Goal: Task Accomplishment & Management: Use online tool/utility

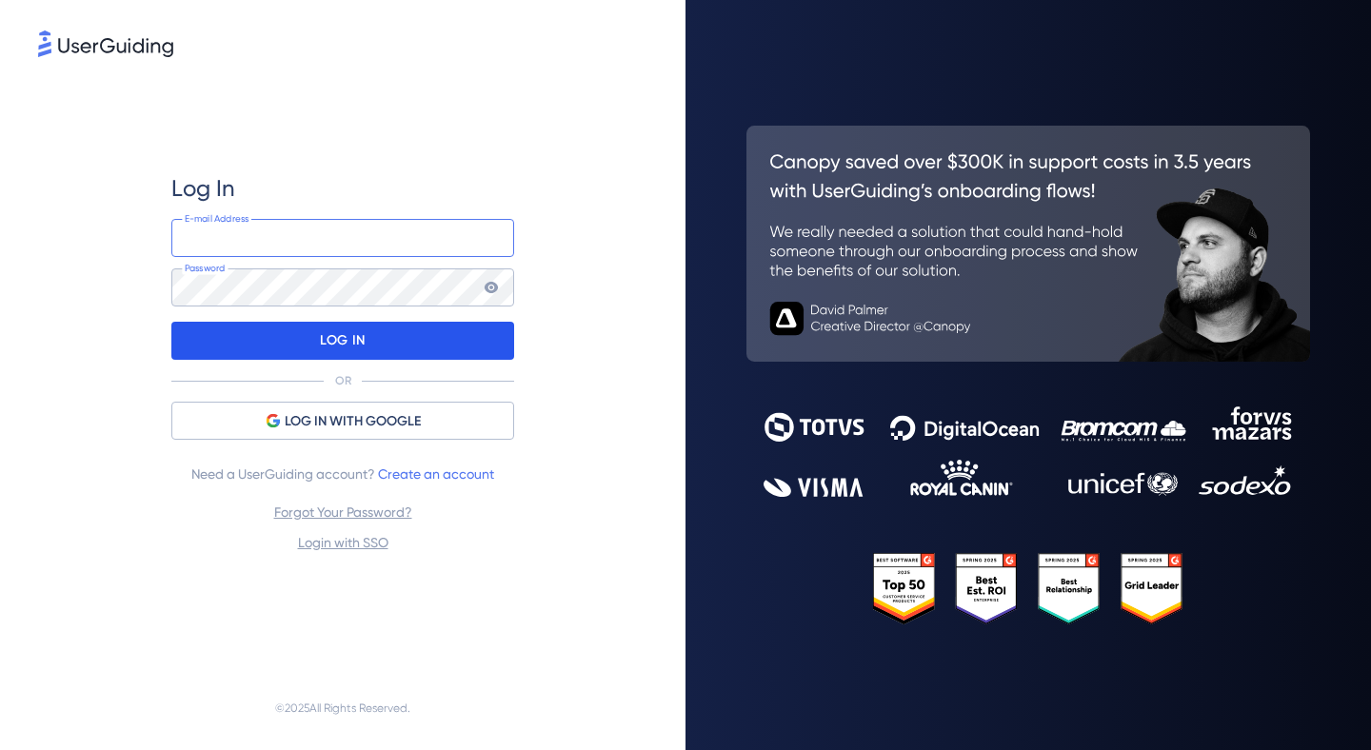
type input "gabriela.lima@isaac.com.br"
click at [402, 344] on div "LOG IN" at bounding box center [342, 341] width 343 height 38
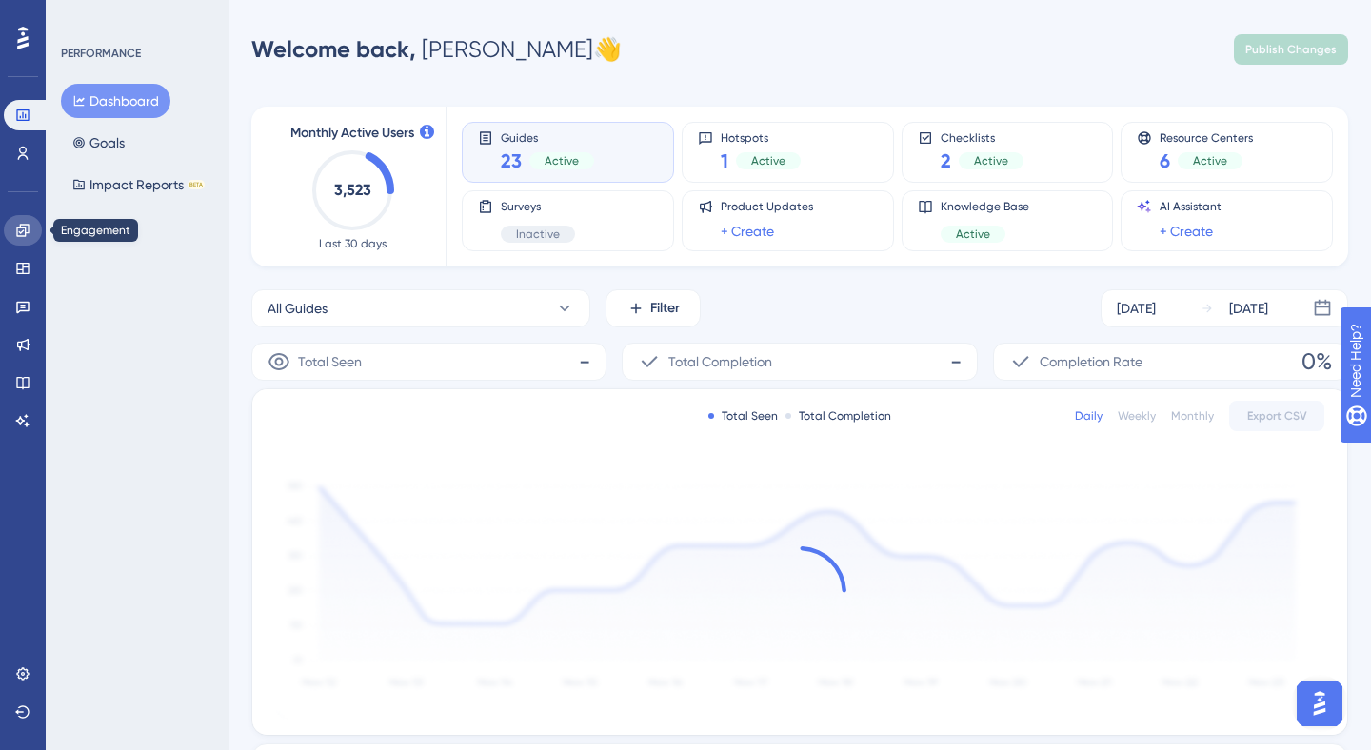
click at [24, 230] on icon at bounding box center [22, 230] width 15 height 15
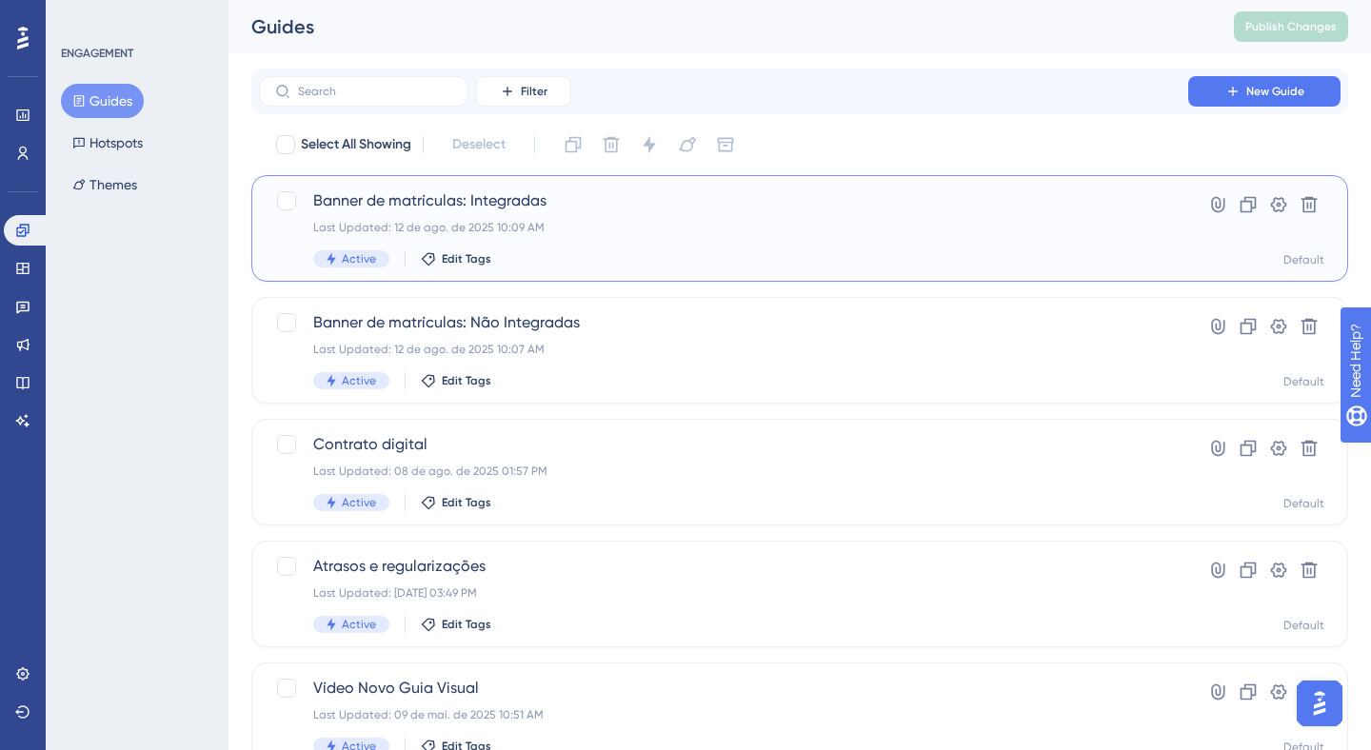
click at [681, 212] on div "Banner de matrículas: Integradas Last Updated: 12 de ago. de 2025 10:09 AM Acti…" at bounding box center [723, 228] width 820 height 78
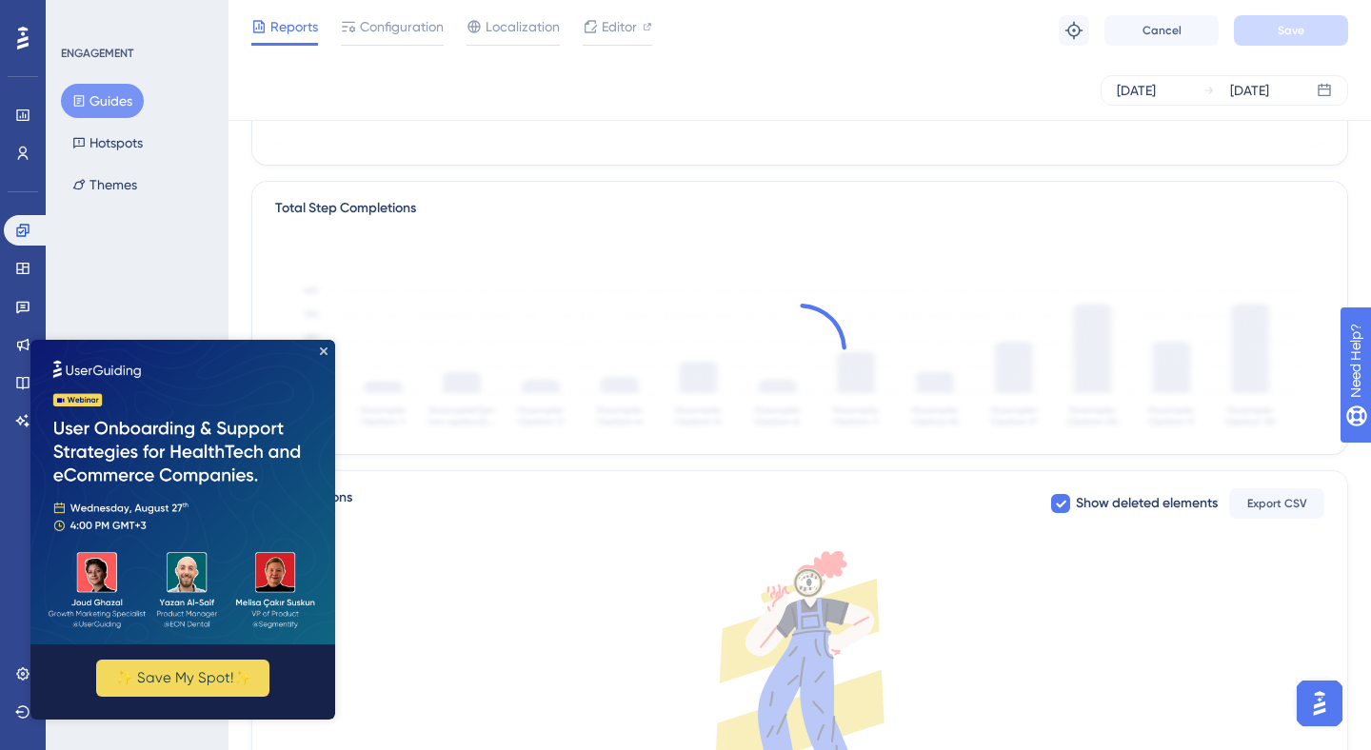
scroll to position [405, 0]
click at [325, 353] on icon "Close Preview" at bounding box center [324, 351] width 8 height 8
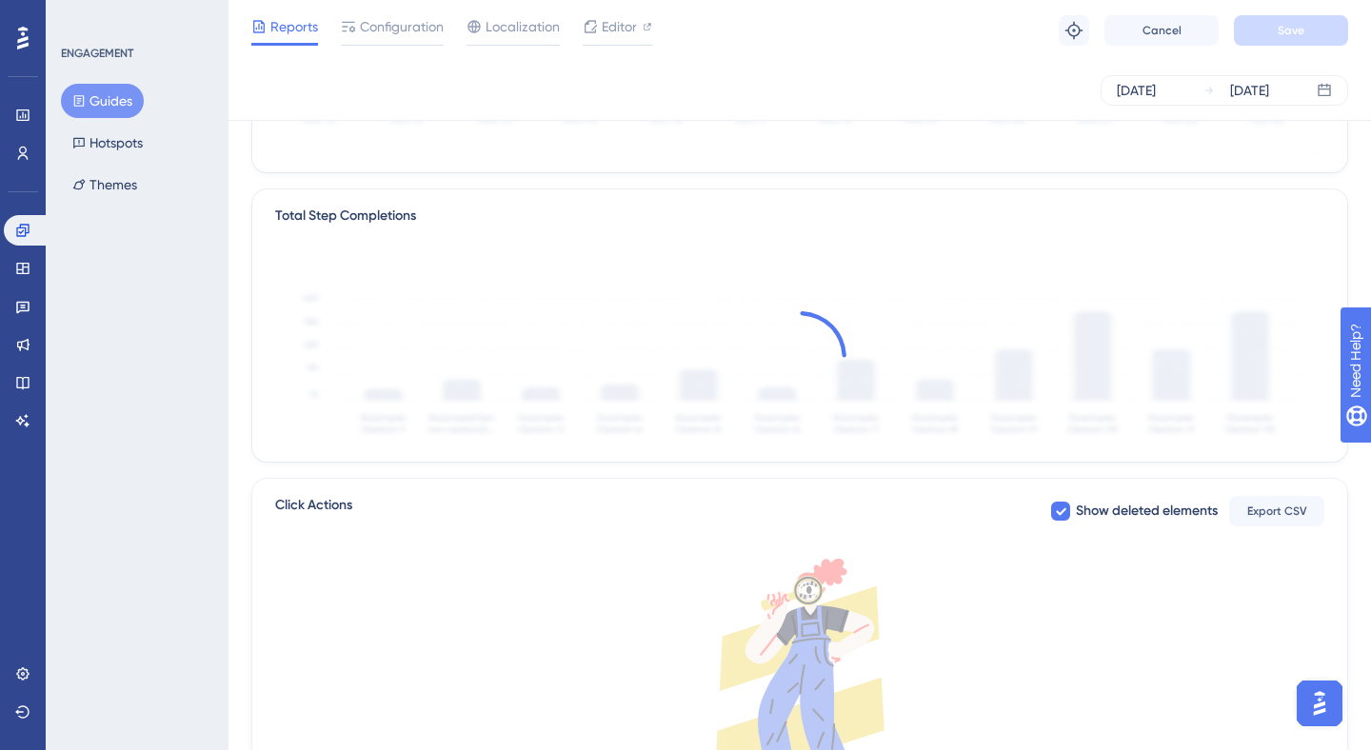
scroll to position [0, 0]
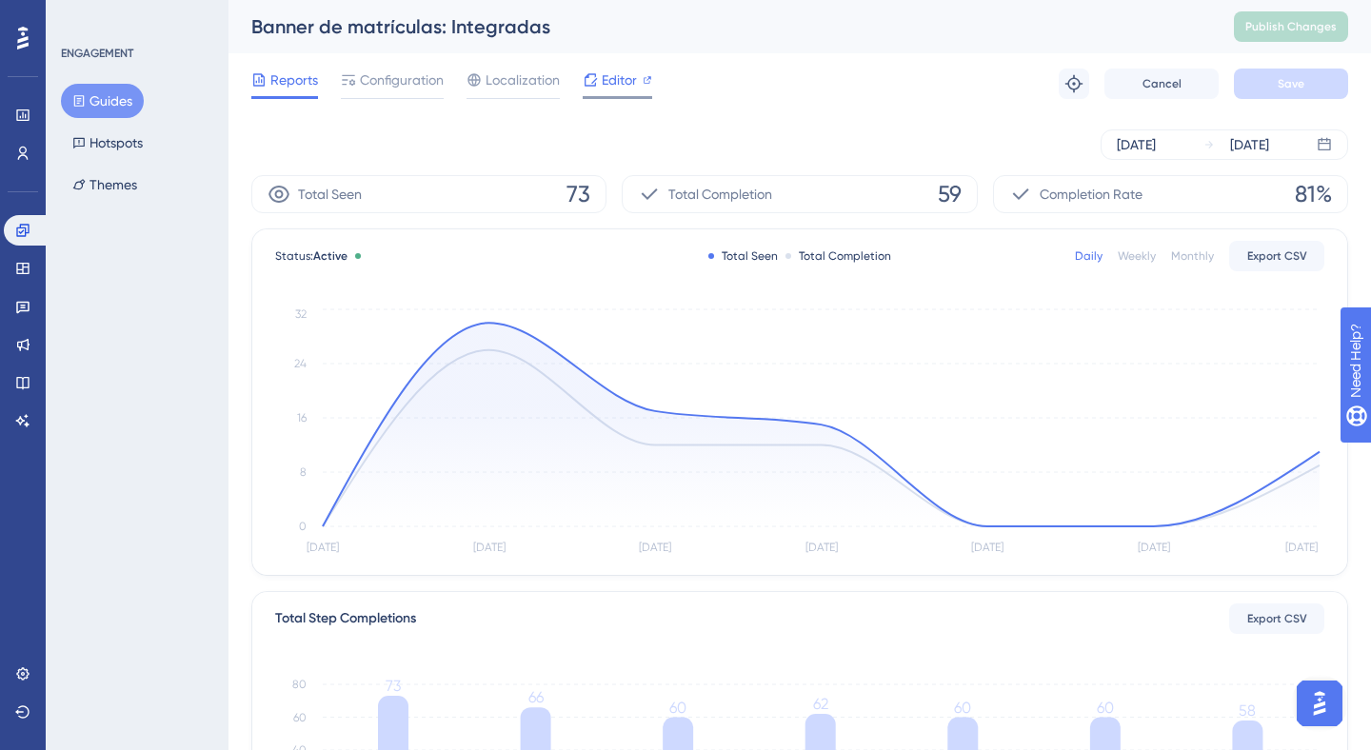
click at [612, 78] on span "Editor" at bounding box center [619, 80] width 35 height 23
click at [90, 112] on button "Guides" at bounding box center [102, 101] width 83 height 34
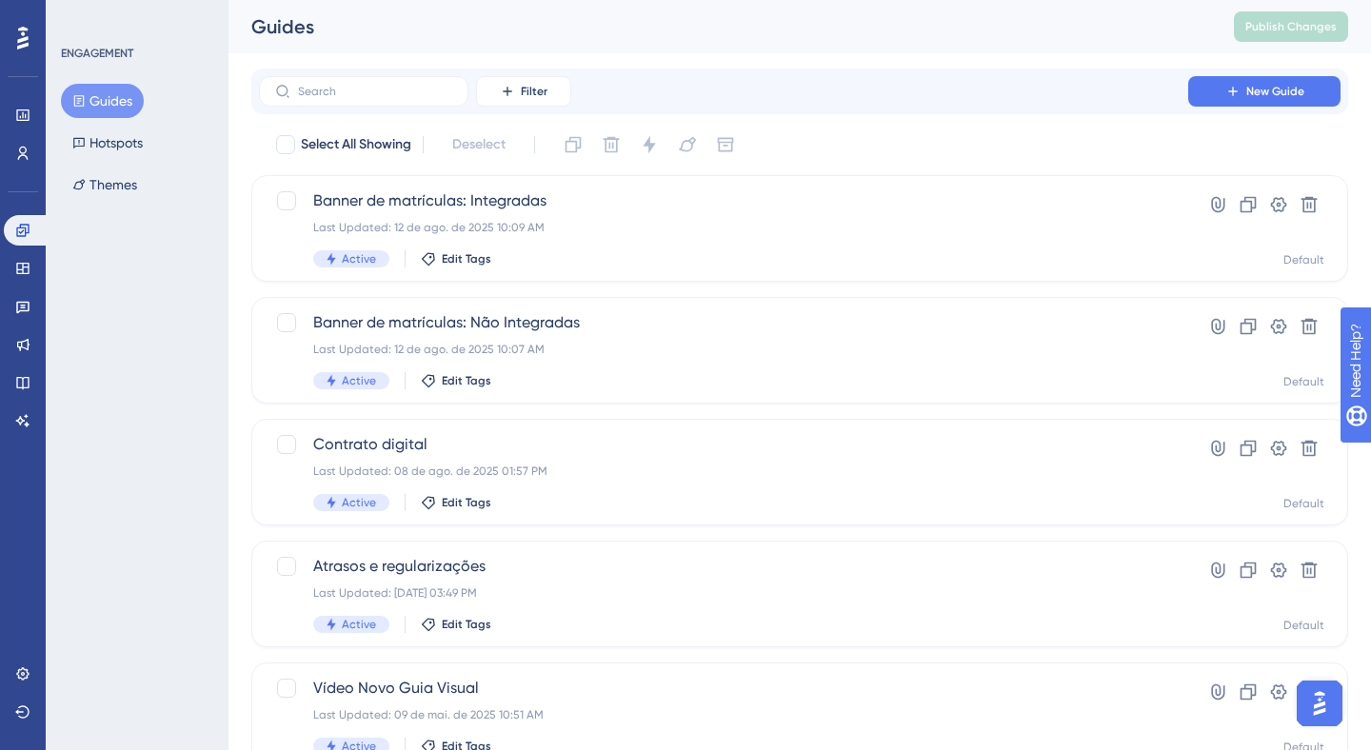
click at [1241, 109] on div "Filter New Guide" at bounding box center [799, 92] width 1096 height 46
click at [1226, 93] on icon at bounding box center [1232, 91] width 15 height 15
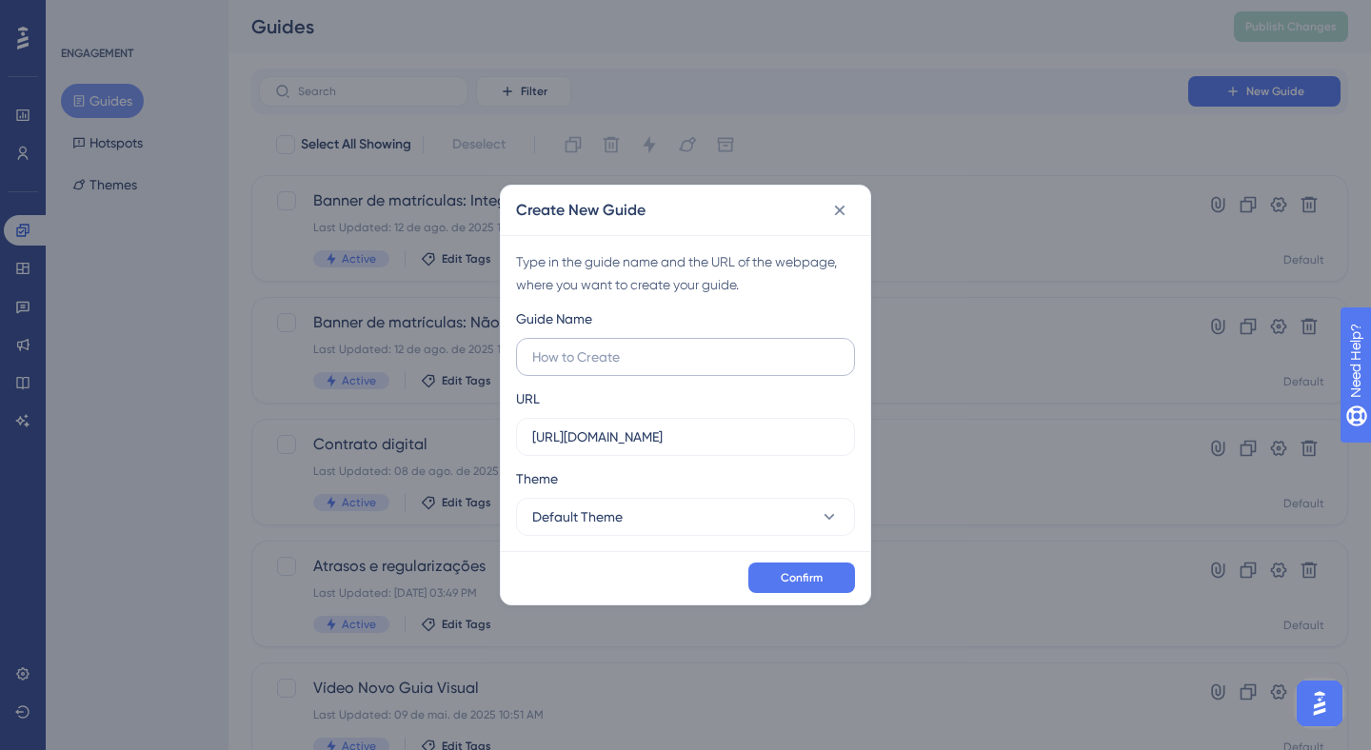
click at [654, 362] on input "text" at bounding box center [685, 356] width 306 height 21
click at [843, 210] on icon at bounding box center [839, 210] width 19 height 19
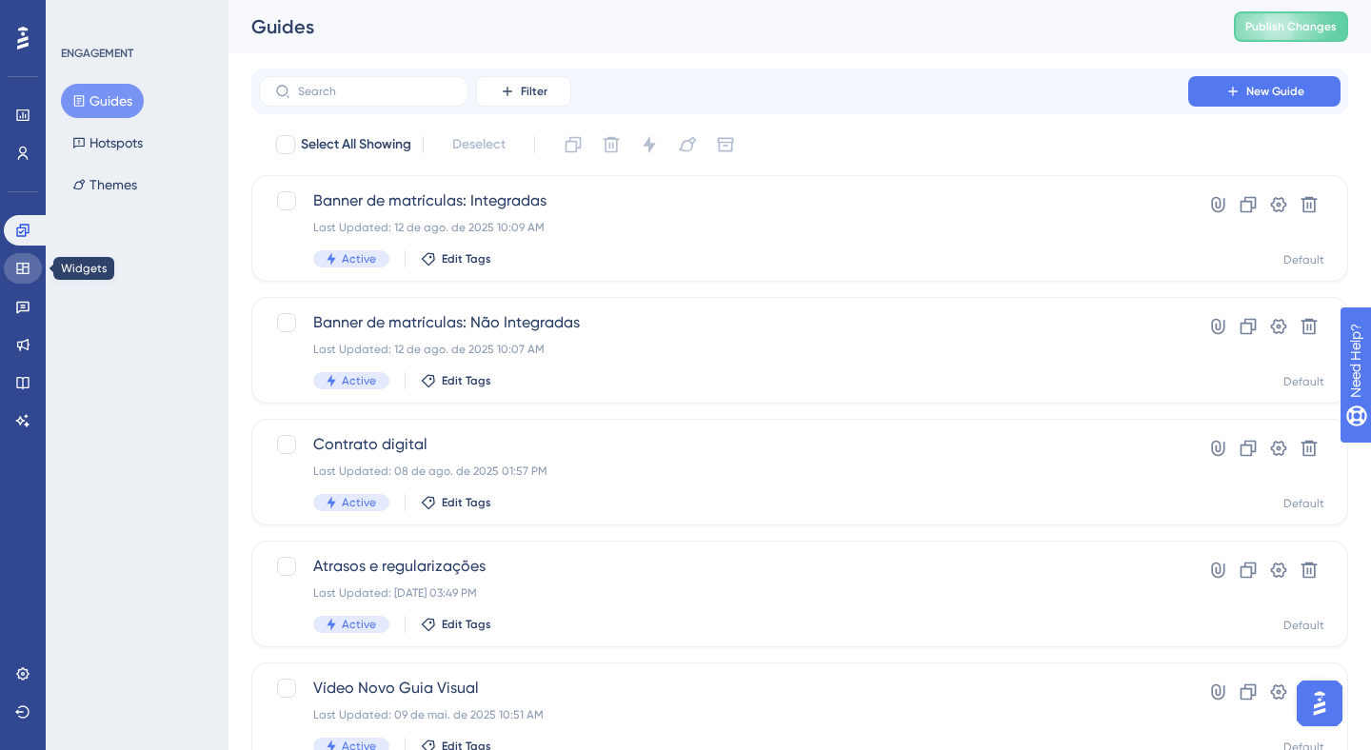
click at [30, 273] on link at bounding box center [23, 268] width 38 height 30
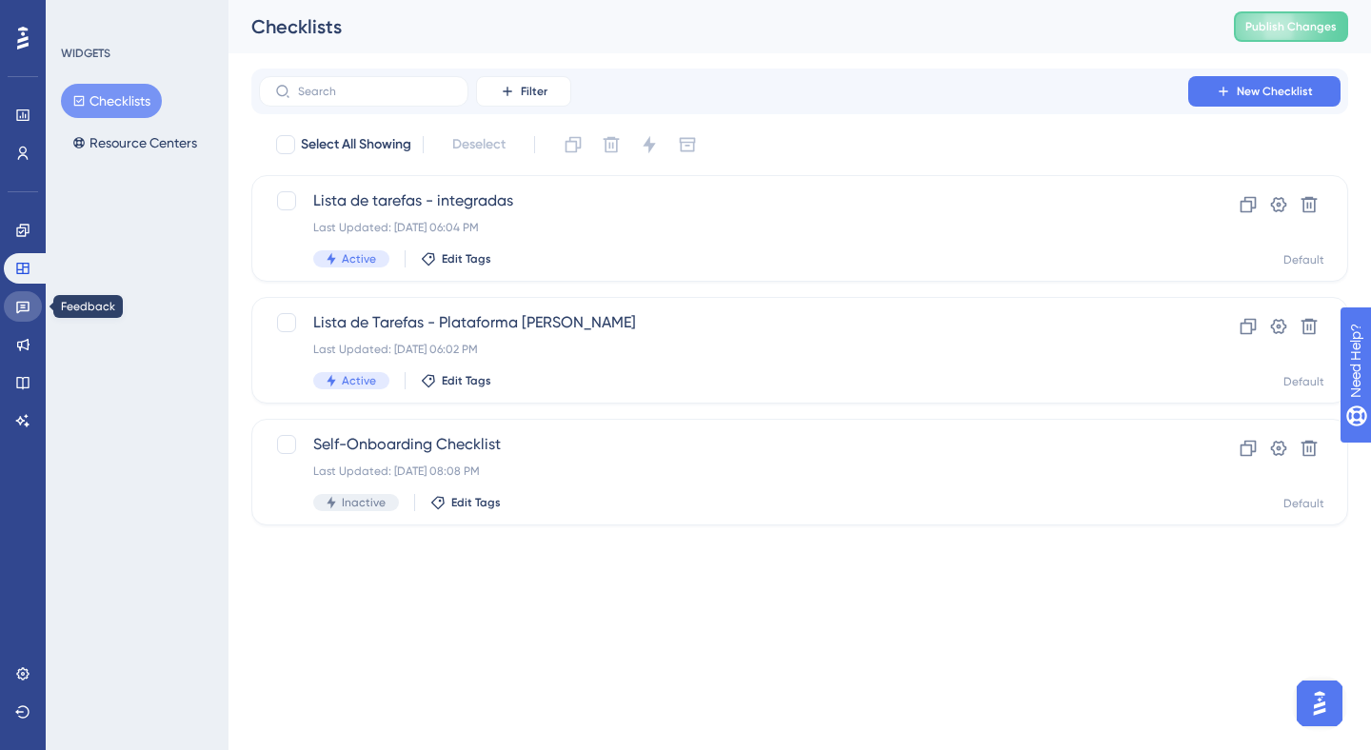
click at [28, 307] on icon at bounding box center [22, 308] width 13 height 12
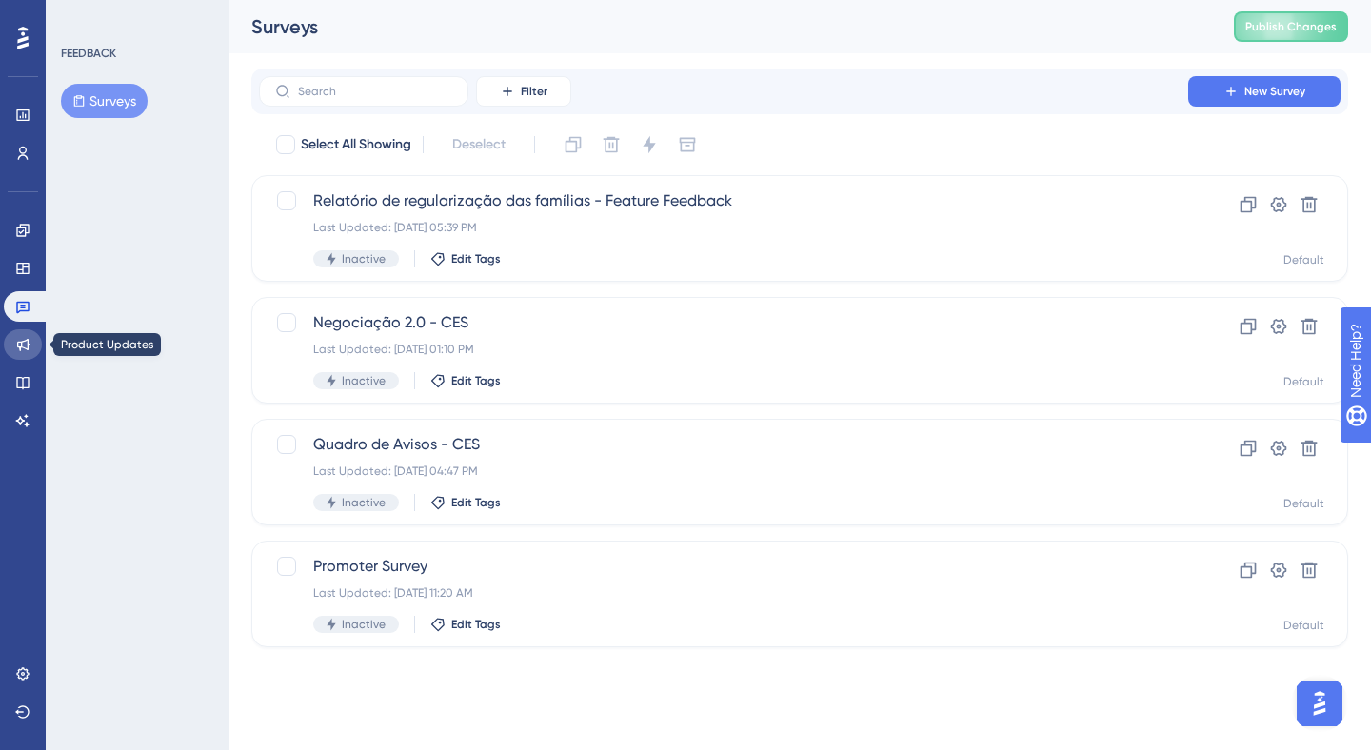
click at [26, 339] on icon at bounding box center [23, 345] width 12 height 12
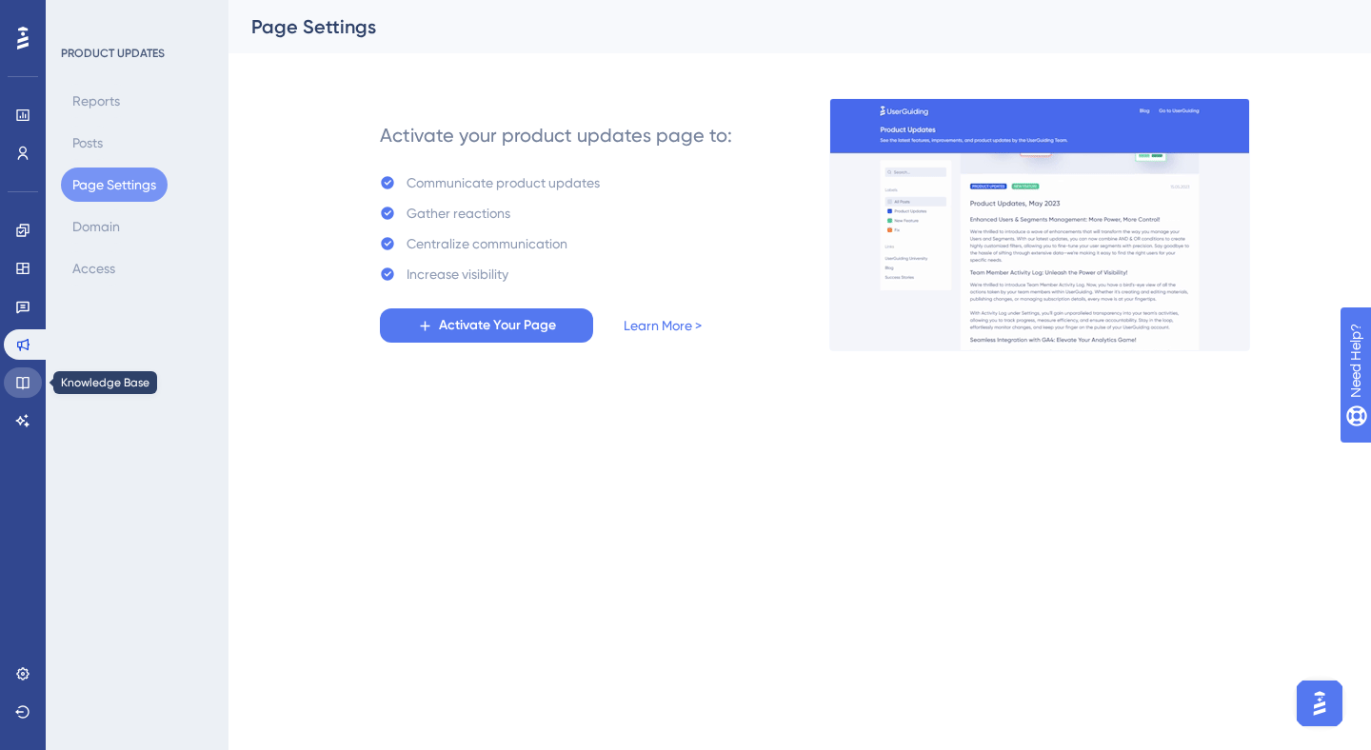
click at [26, 377] on icon at bounding box center [22, 383] width 12 height 12
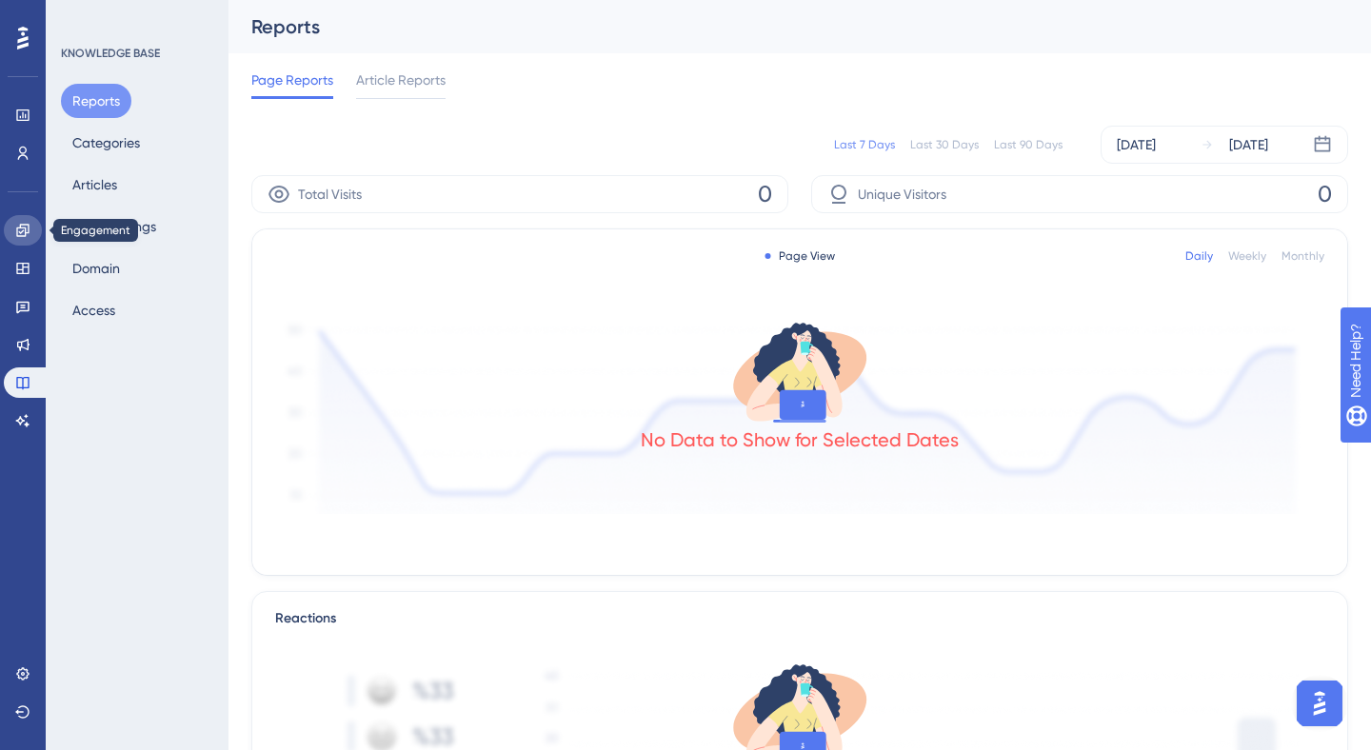
click at [35, 235] on link at bounding box center [23, 230] width 38 height 30
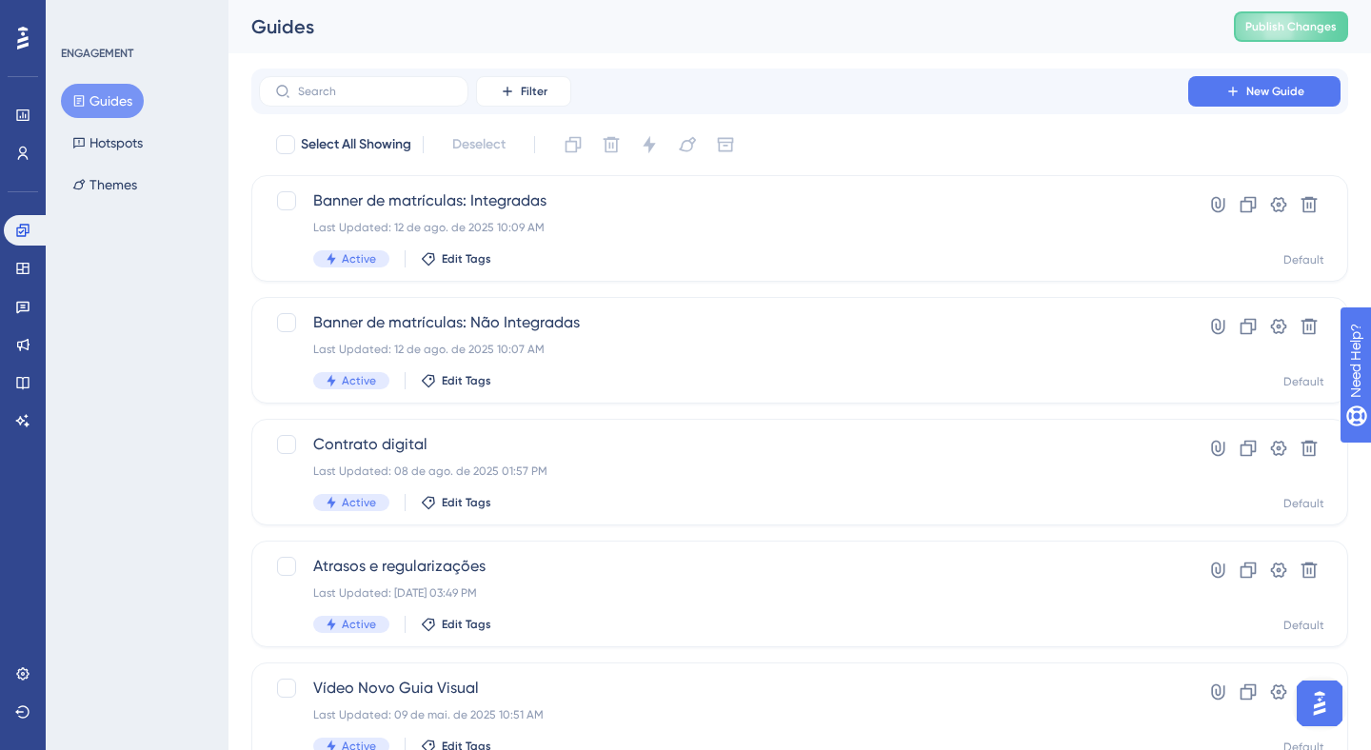
click at [21, 44] on icon at bounding box center [22, 38] width 11 height 23
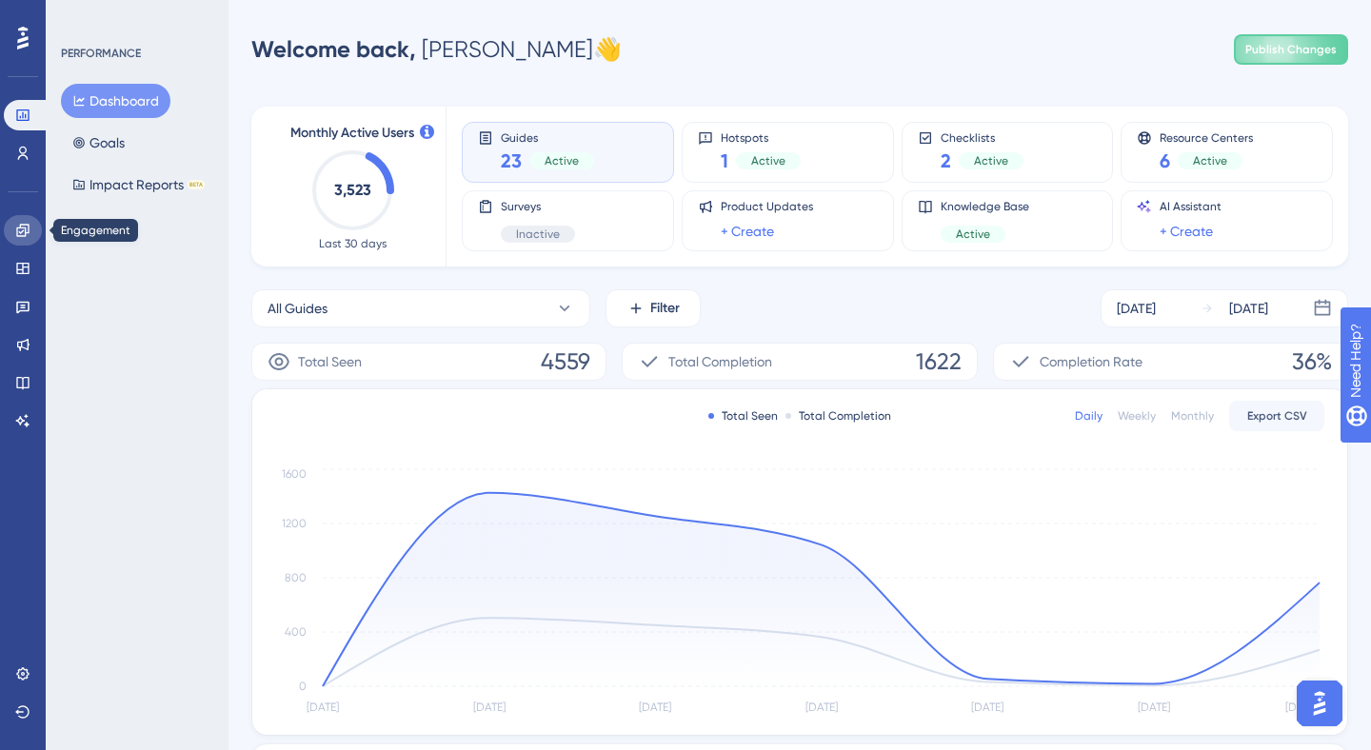
click at [24, 229] on icon at bounding box center [22, 230] width 15 height 15
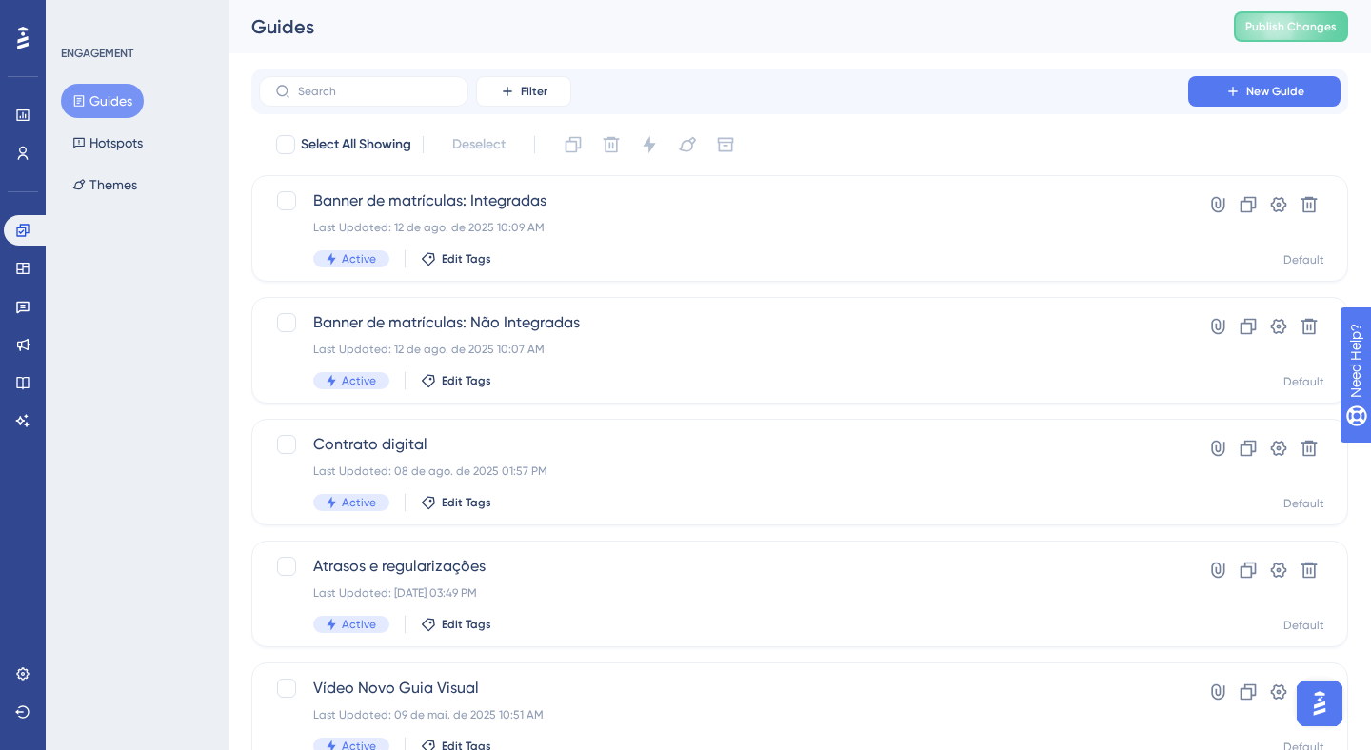
click at [161, 133] on div "Guides Hotspots Themes" at bounding box center [138, 143] width 154 height 118
click at [121, 144] on button "Hotspots" at bounding box center [107, 143] width 93 height 34
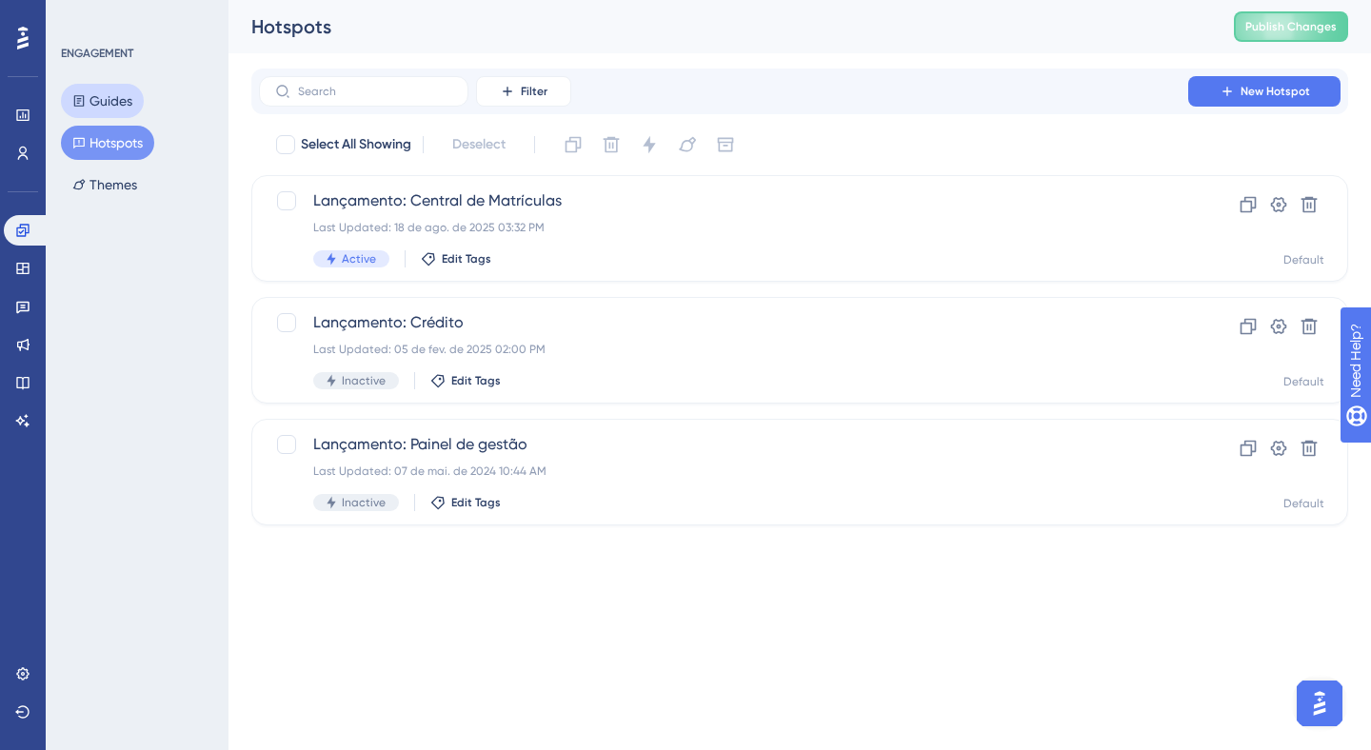
click at [122, 102] on button "Guides" at bounding box center [102, 101] width 83 height 34
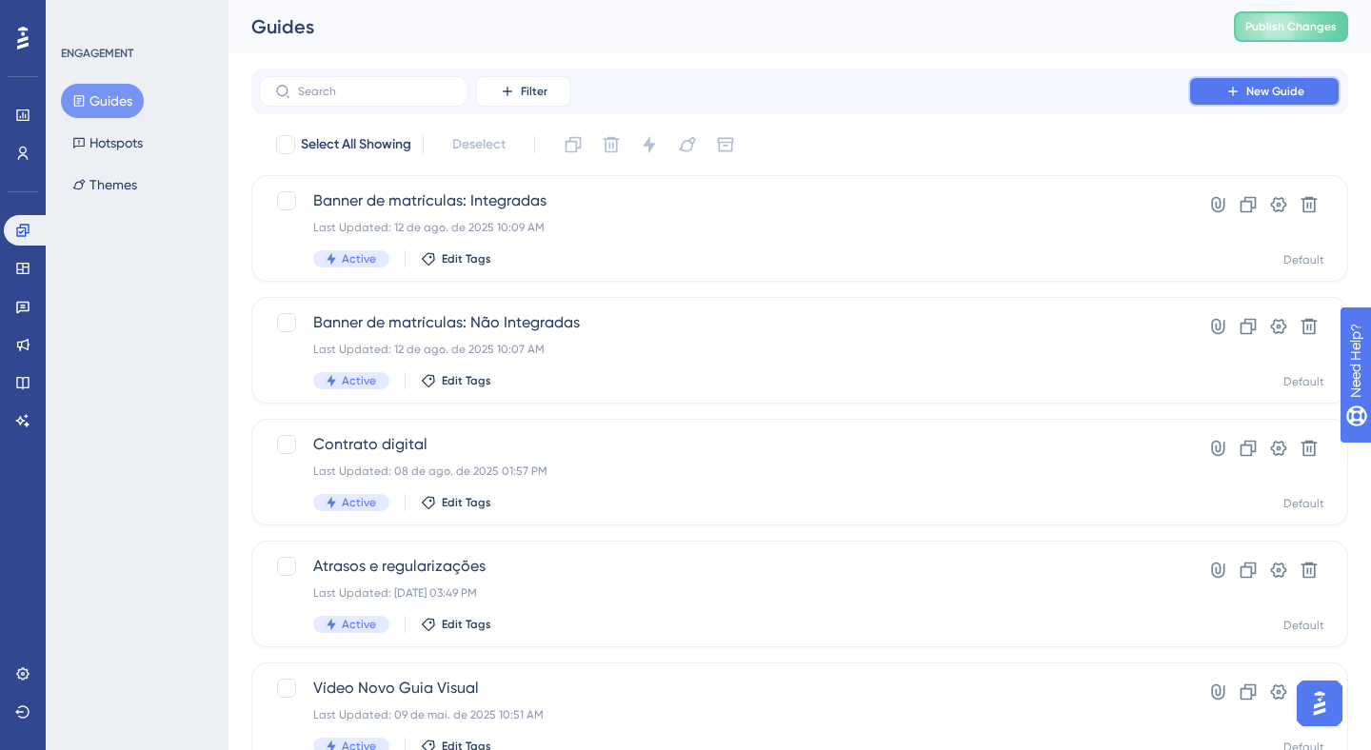
click at [1251, 82] on button "New Guide" at bounding box center [1264, 91] width 152 height 30
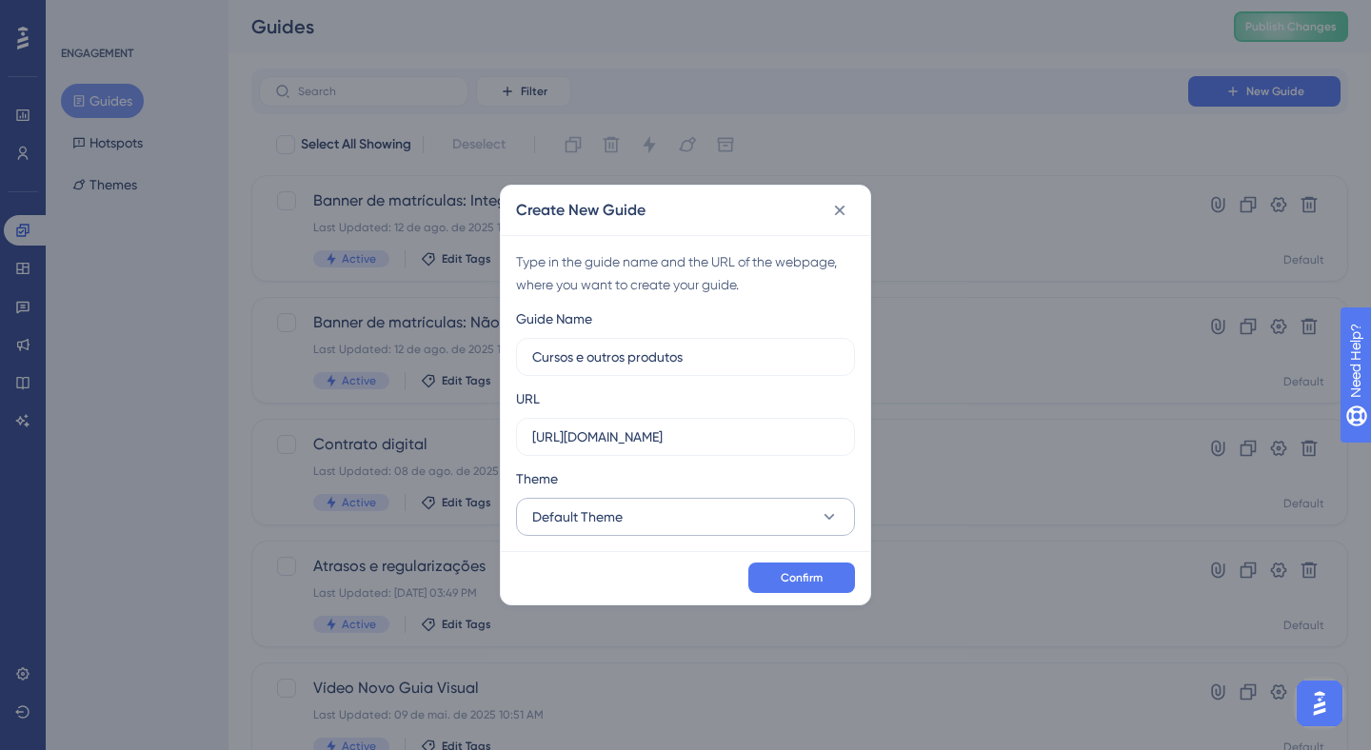
type input "Cursos e outros produtos"
click at [695, 514] on button "Default Theme" at bounding box center [685, 517] width 339 height 38
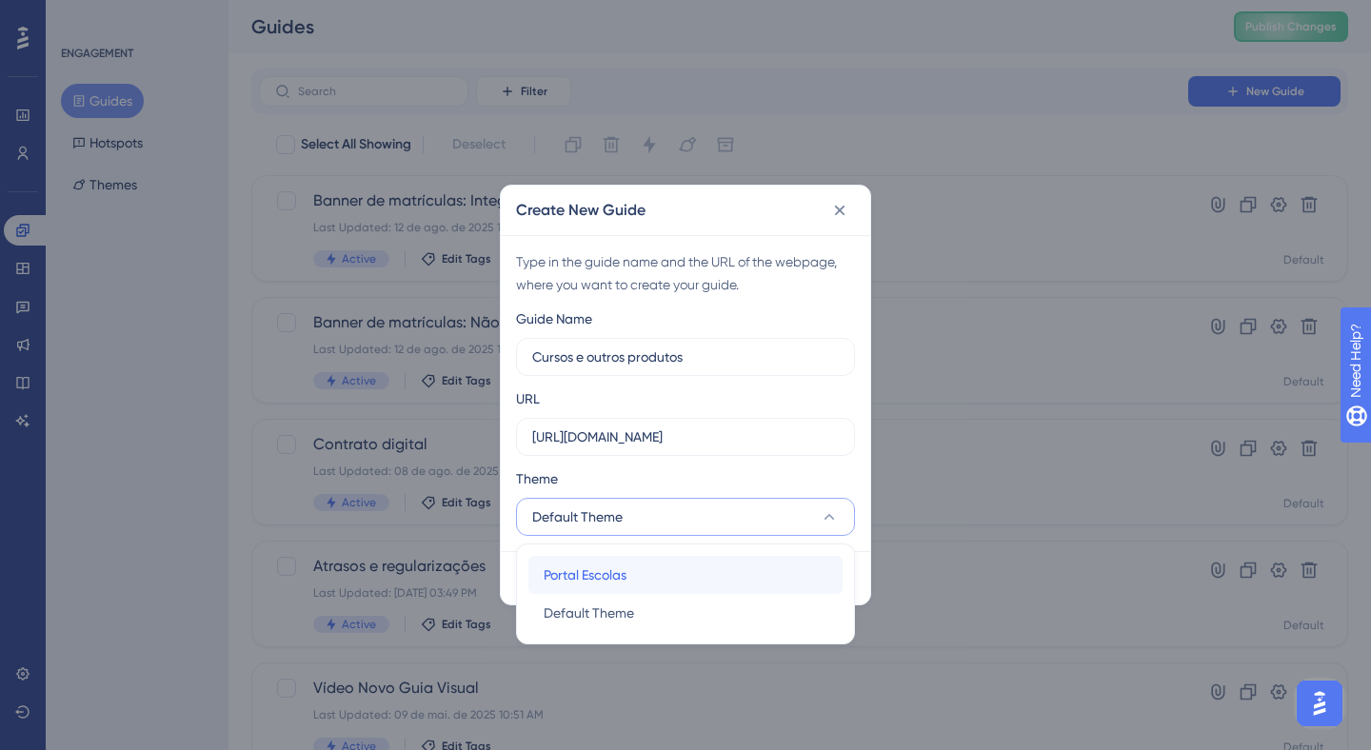
click at [665, 568] on div "Portal Escolas Portal Escolas" at bounding box center [685, 575] width 284 height 38
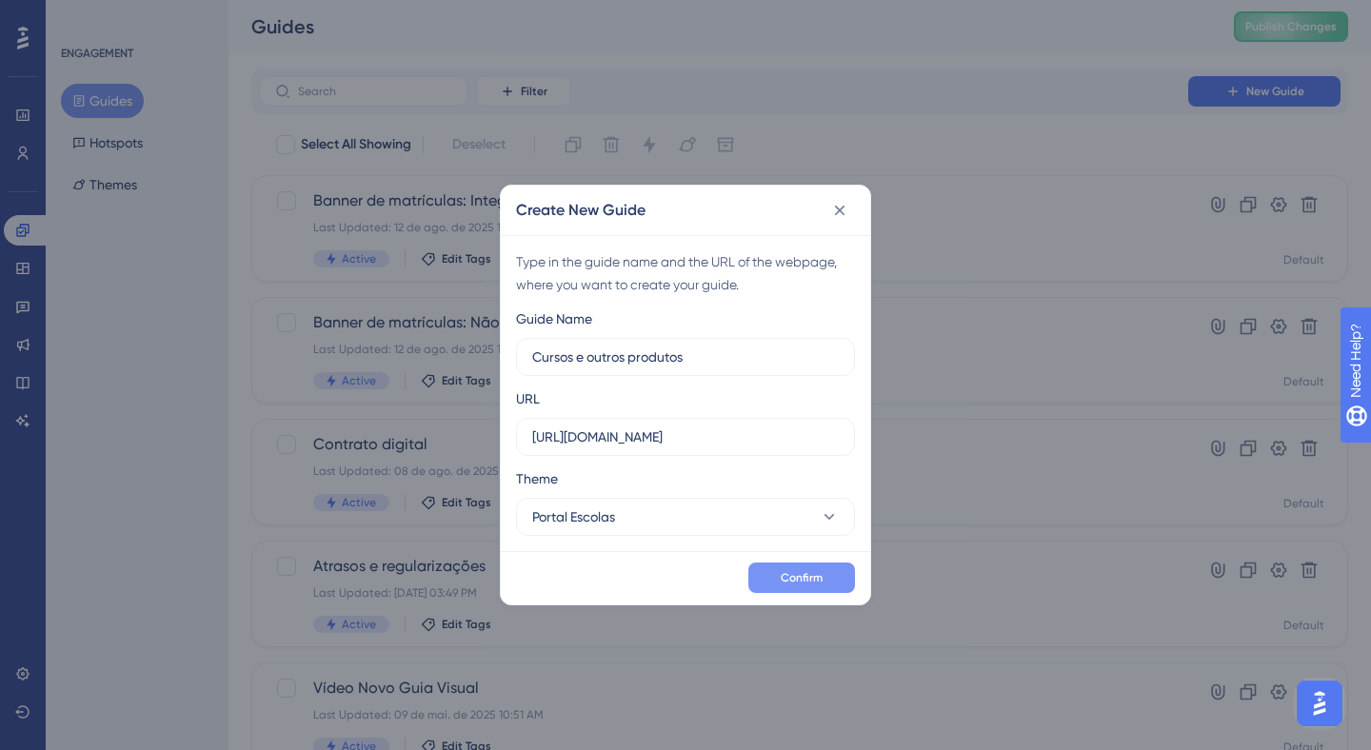
click at [782, 583] on span "Confirm" at bounding box center [801, 577] width 42 height 15
